Goal: Check status: Check status

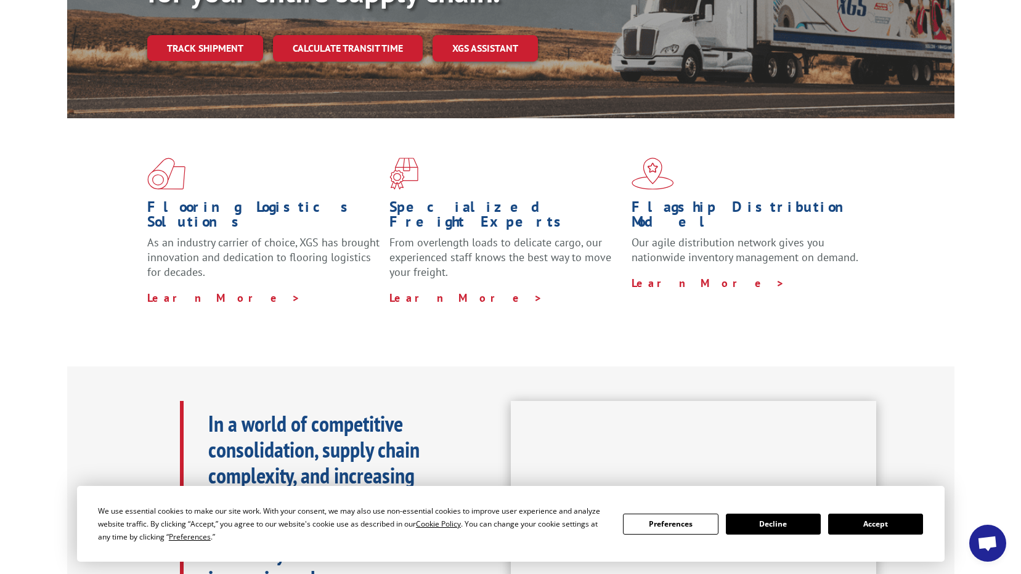
scroll to position [246, 0]
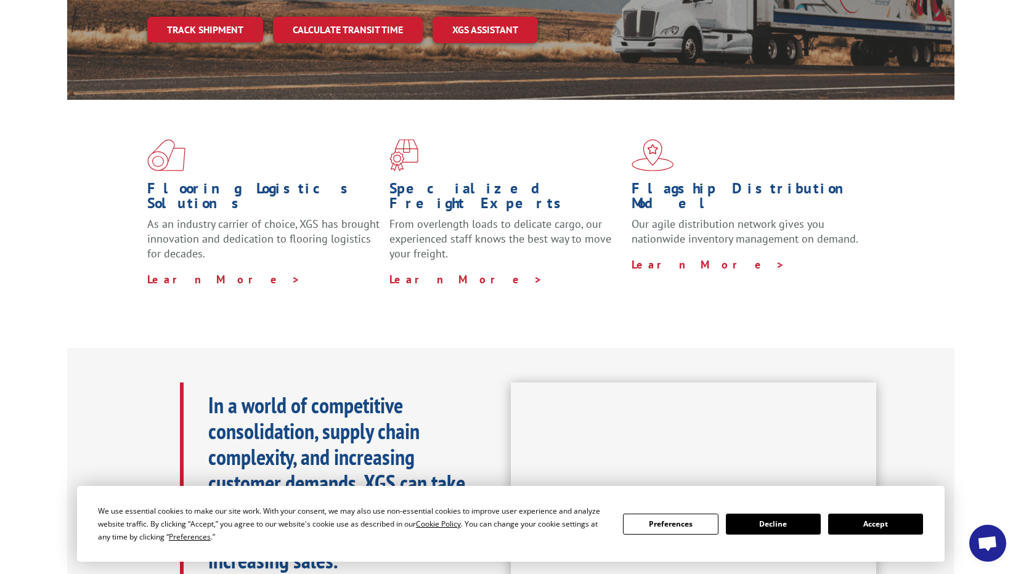
click at [890, 512] on div "We use essential cookies to make our site work. With your consent, we may also …" at bounding box center [510, 523] width 825 height 39
click at [900, 519] on button "Accept" at bounding box center [875, 524] width 95 height 21
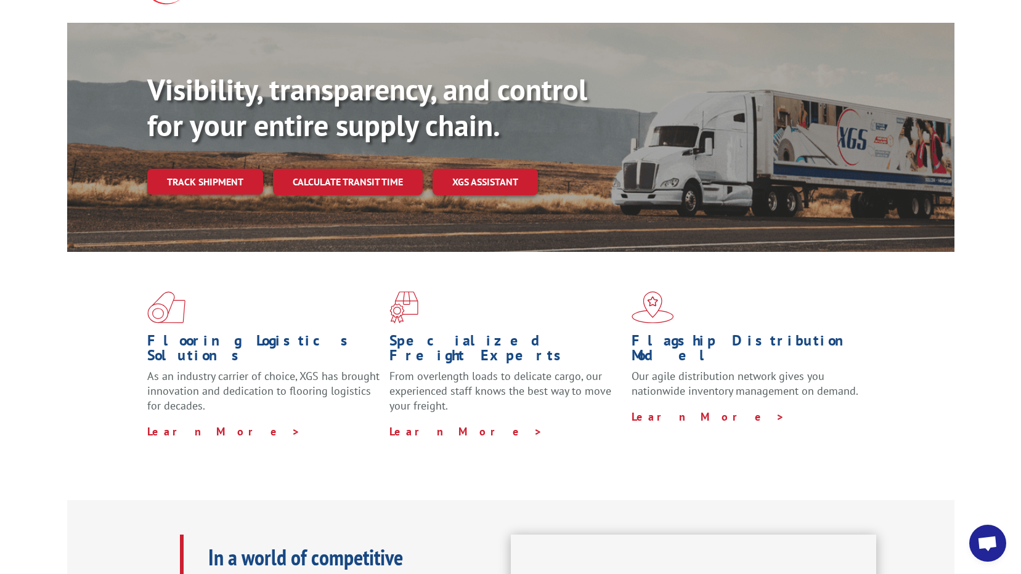
scroll to position [0, 0]
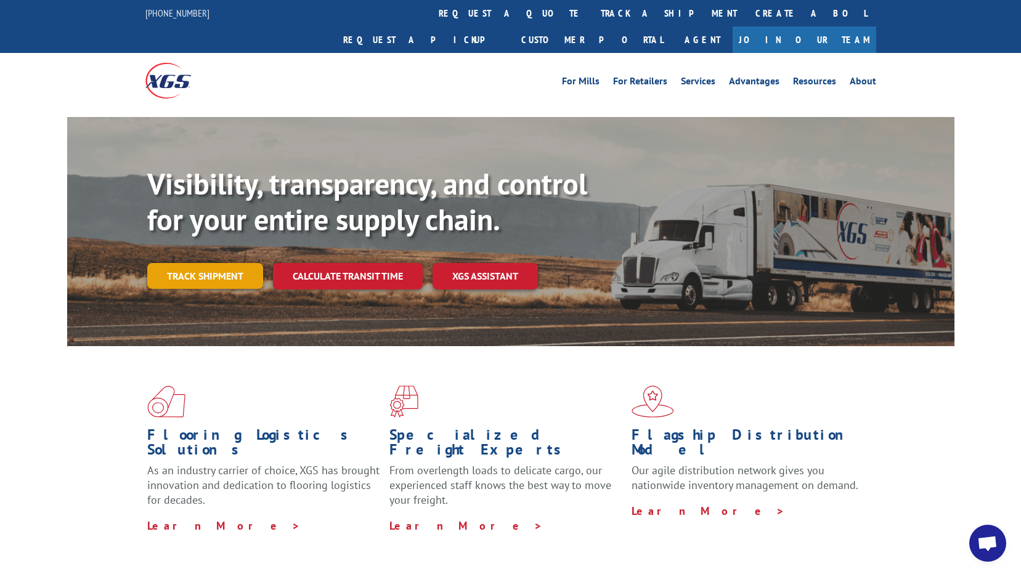
click at [195, 263] on link "Track shipment" at bounding box center [205, 276] width 116 height 26
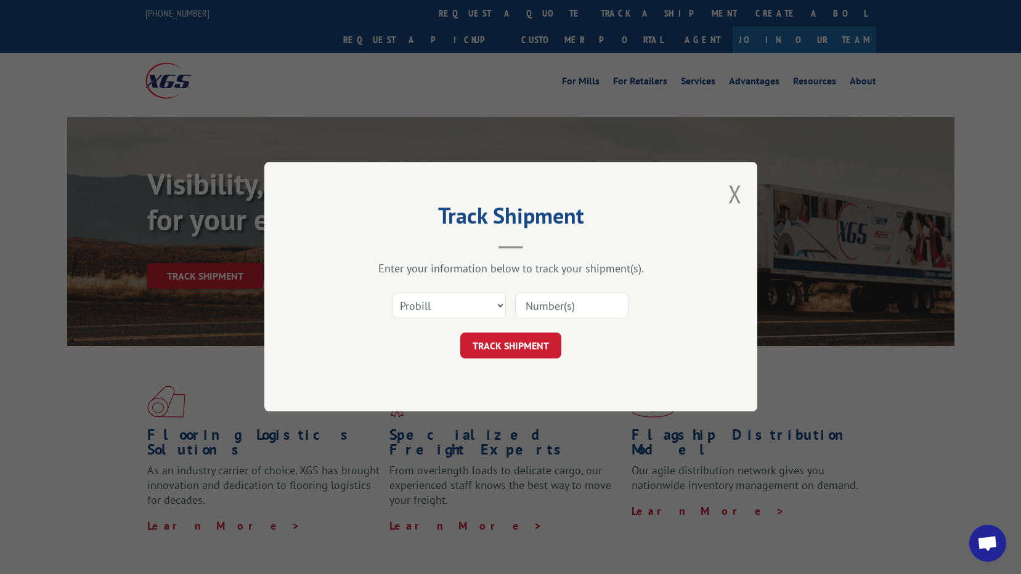
click at [535, 298] on input at bounding box center [571, 306] width 113 height 26
type input "17668880"
click at [531, 346] on button "TRACK SHIPMENT" at bounding box center [510, 346] width 101 height 26
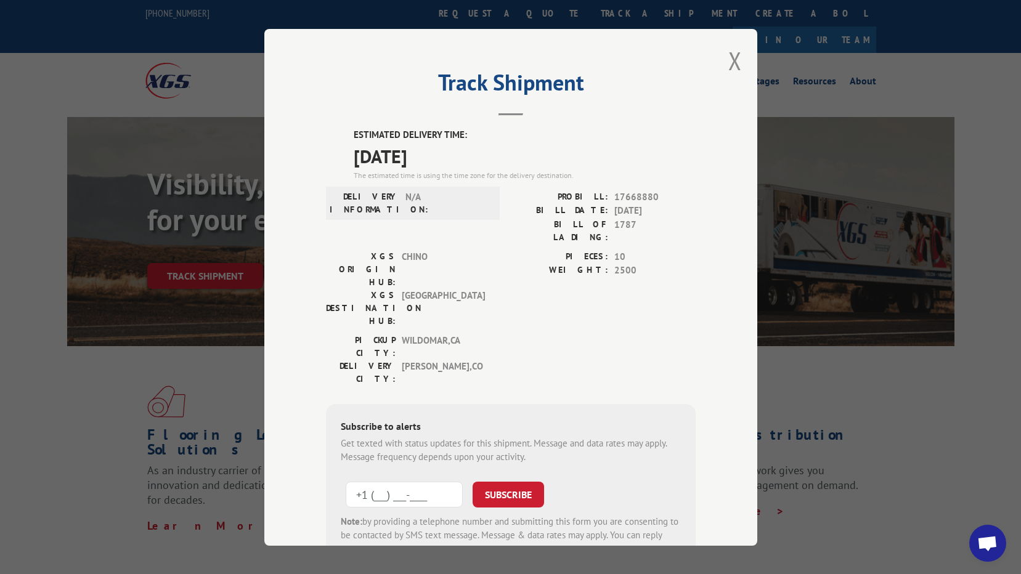
click at [411, 481] on input "+1 (___) ___-____" at bounding box center [404, 494] width 117 height 26
type input "[PHONE_NUMBER]"
click at [525, 481] on button "SUBSCRIBE" at bounding box center [507, 494] width 71 height 26
click at [728, 59] on button "Close modal" at bounding box center [735, 60] width 14 height 33
